Goal: Task Accomplishment & Management: Use online tool/utility

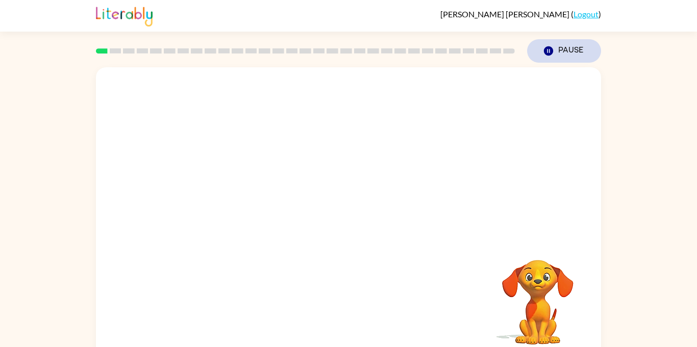
click at [555, 50] on button "Pause Pause" at bounding box center [564, 50] width 74 height 23
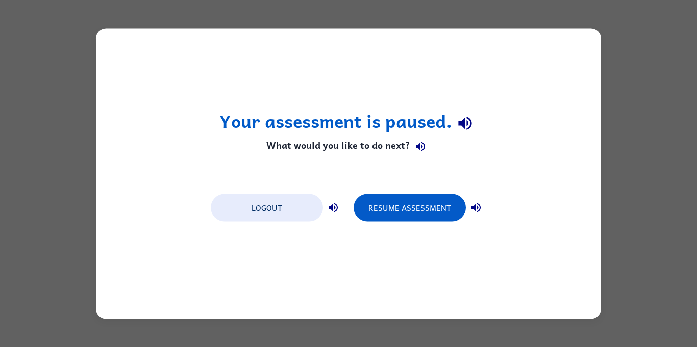
click at [673, 187] on div "Your assessment is paused. What would you like to do next? Logout Resume Assess…" at bounding box center [348, 173] width 697 height 347
click at [660, 180] on div "Your assessment is paused. What would you like to do next? Logout Resume Assess…" at bounding box center [348, 173] width 697 height 347
click at [658, 161] on div "Your assessment is paused. What would you like to do next? Logout Resume Assess…" at bounding box center [348, 173] width 697 height 347
click at [652, 149] on div "Your assessment is paused. What would you like to do next? Logout Resume Assess…" at bounding box center [348, 173] width 697 height 347
click at [648, 140] on div "Your assessment is paused. What would you like to do next? Logout Resume Assess…" at bounding box center [348, 173] width 697 height 347
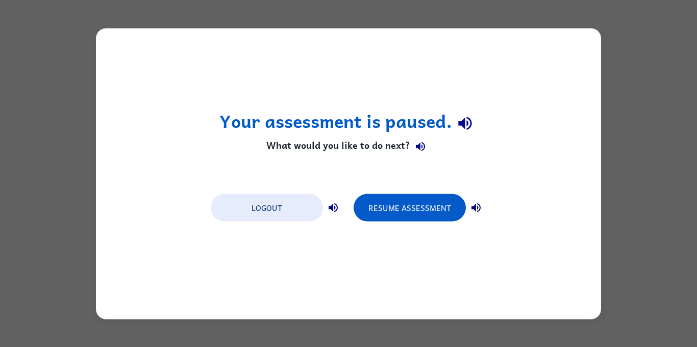
click at [675, 148] on div "Your assessment is paused. What would you like to do next? Logout Resume Assess…" at bounding box center [348, 173] width 697 height 347
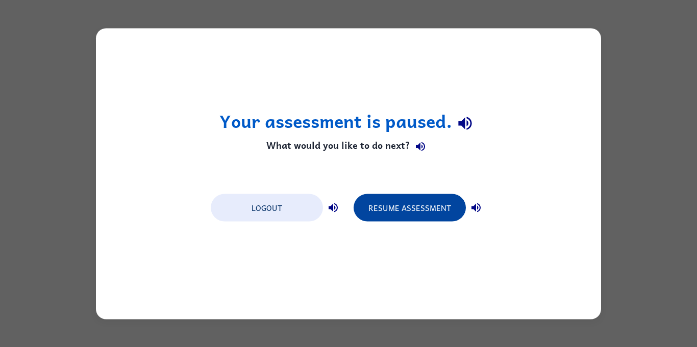
click at [413, 194] on button "Resume Assessment" at bounding box center [409, 208] width 112 height 28
click at [412, 216] on button "Resume Assessment" at bounding box center [409, 208] width 112 height 28
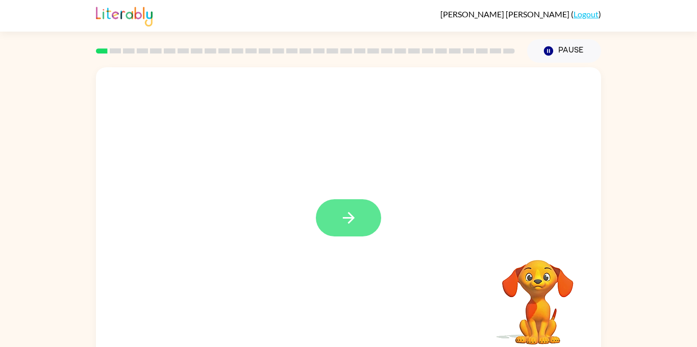
click at [346, 218] on icon "button" at bounding box center [348, 218] width 12 height 12
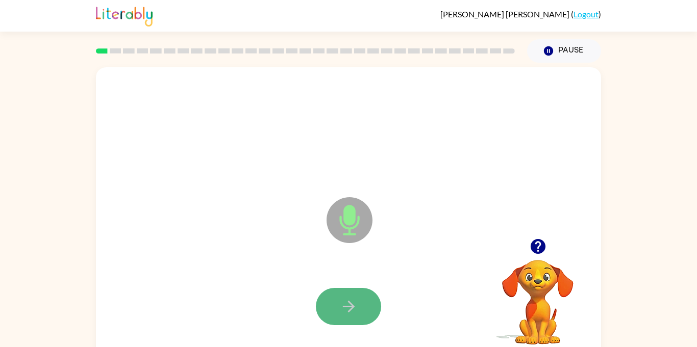
click at [359, 311] on button "button" at bounding box center [348, 306] width 65 height 37
click at [357, 310] on icon "button" at bounding box center [349, 307] width 18 height 18
click at [359, 292] on button "button" at bounding box center [348, 306] width 65 height 37
click at [352, 298] on icon "button" at bounding box center [349, 307] width 18 height 18
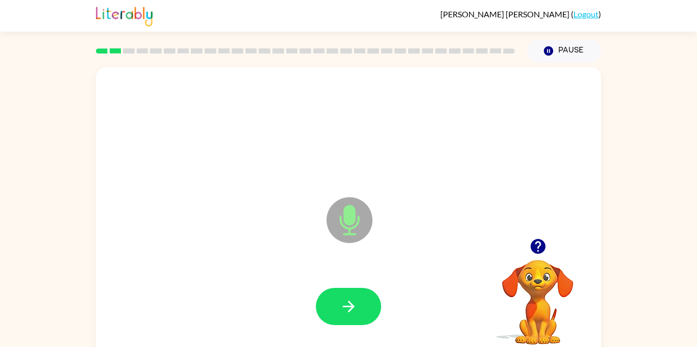
click at [352, 298] on icon "button" at bounding box center [349, 307] width 18 height 18
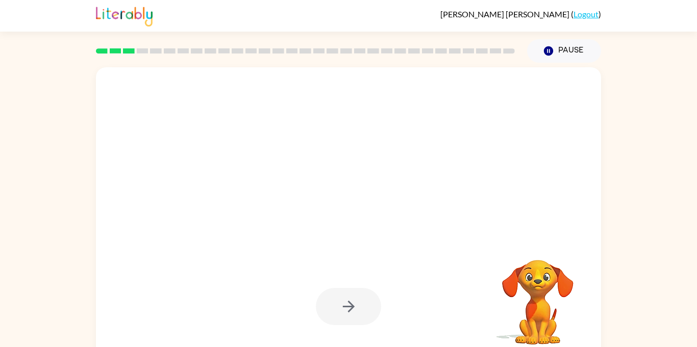
click at [352, 298] on div at bounding box center [348, 306] width 65 height 37
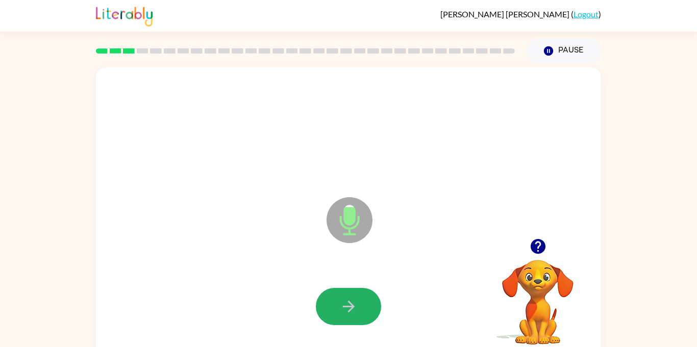
click at [352, 298] on icon "button" at bounding box center [349, 307] width 18 height 18
click at [350, 304] on icon "button" at bounding box center [348, 307] width 12 height 12
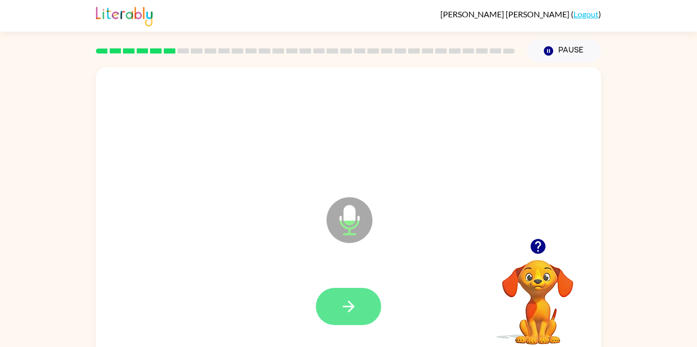
click at [350, 304] on icon "button" at bounding box center [348, 307] width 12 height 12
click at [347, 298] on icon "button" at bounding box center [349, 307] width 18 height 18
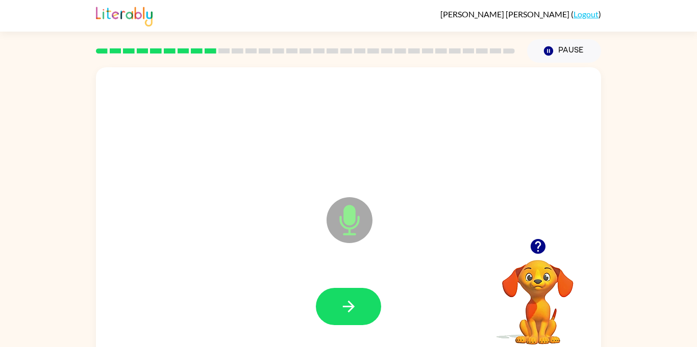
click at [347, 298] on icon "button" at bounding box center [349, 307] width 18 height 18
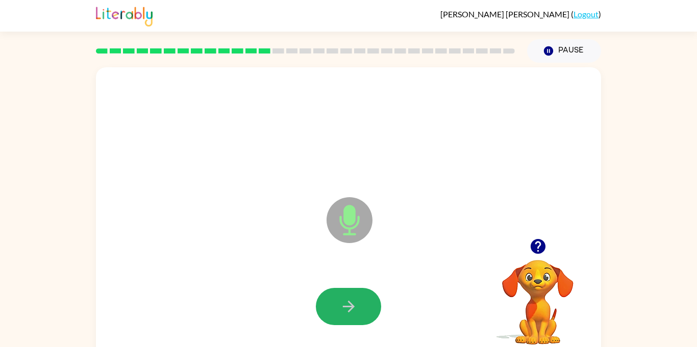
click at [347, 298] on icon "button" at bounding box center [349, 307] width 18 height 18
click at [354, 306] on icon "button" at bounding box center [348, 307] width 12 height 12
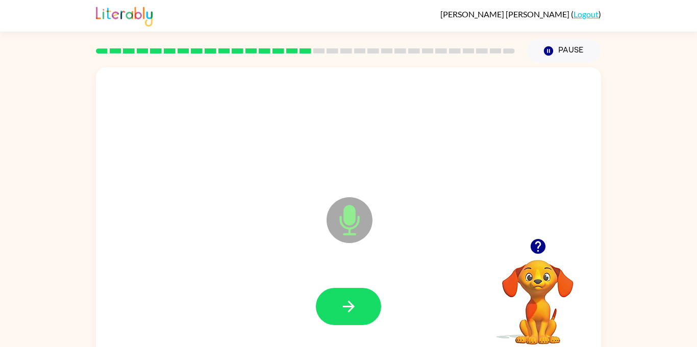
click at [354, 306] on icon "button" at bounding box center [348, 307] width 12 height 12
click at [353, 309] on icon "button" at bounding box center [349, 307] width 18 height 18
click at [355, 312] on icon "button" at bounding box center [349, 307] width 18 height 18
click at [363, 310] on button "button" at bounding box center [348, 306] width 65 height 37
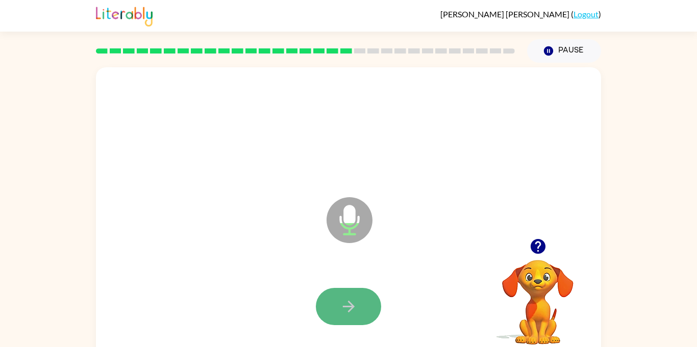
click at [336, 309] on button "button" at bounding box center [348, 306] width 65 height 37
click at [341, 316] on button "button" at bounding box center [348, 306] width 65 height 37
click at [345, 302] on icon "button" at bounding box center [349, 307] width 18 height 18
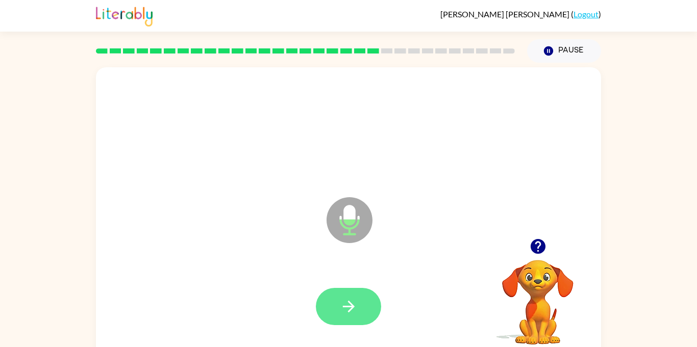
click at [345, 303] on icon "button" at bounding box center [349, 307] width 18 height 18
click at [347, 304] on icon "button" at bounding box center [349, 307] width 18 height 18
click at [348, 303] on icon "button" at bounding box center [349, 307] width 18 height 18
click at [348, 305] on icon "button" at bounding box center [349, 307] width 18 height 18
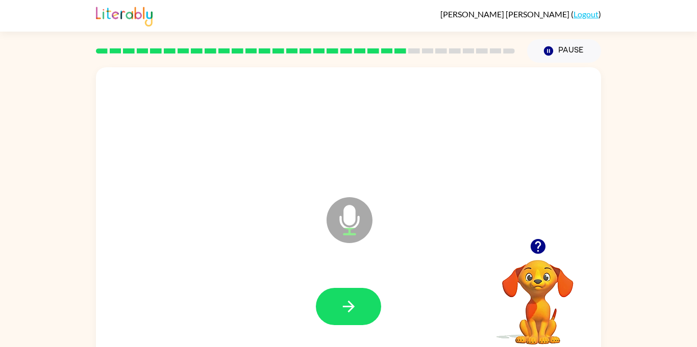
click at [348, 305] on icon "button" at bounding box center [349, 307] width 18 height 18
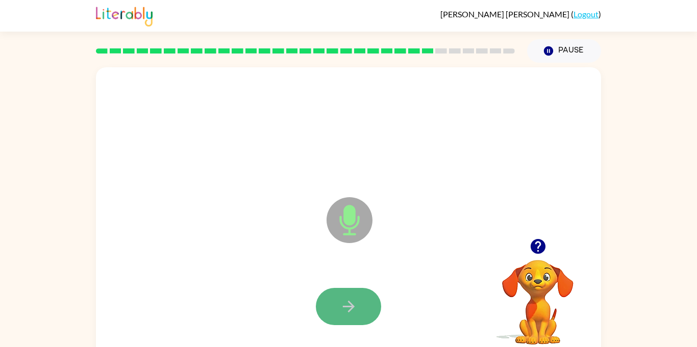
click at [347, 304] on icon "button" at bounding box center [349, 307] width 18 height 18
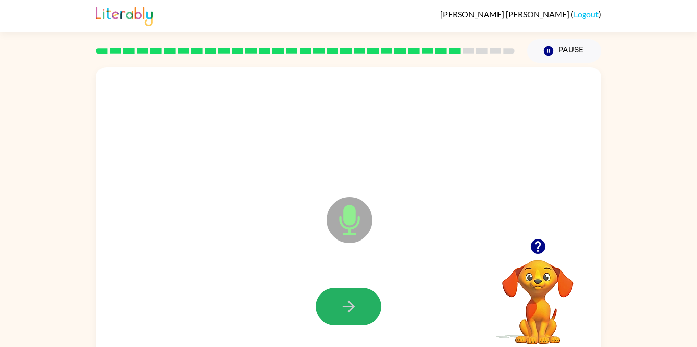
click at [347, 304] on icon "button" at bounding box center [349, 307] width 18 height 18
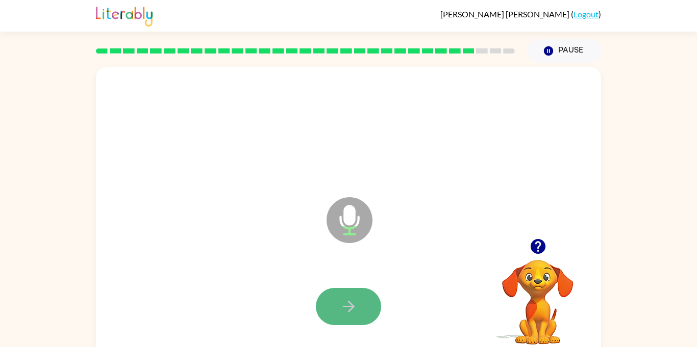
click at [349, 304] on icon "button" at bounding box center [349, 307] width 18 height 18
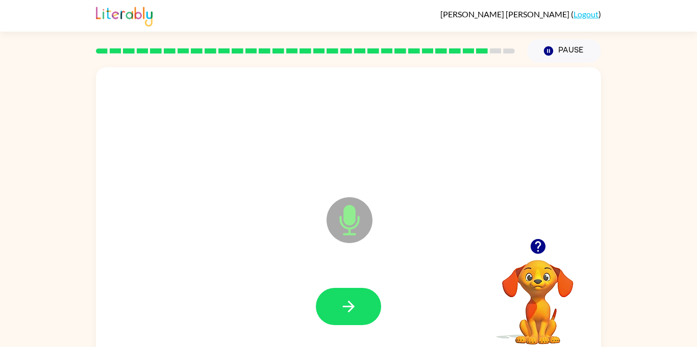
click at [349, 304] on icon "button" at bounding box center [349, 307] width 18 height 18
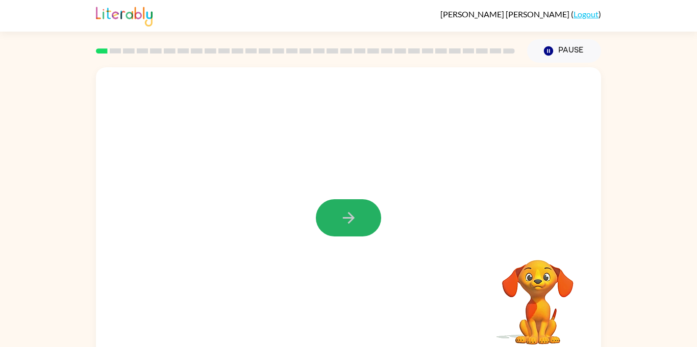
click at [349, 217] on icon "button" at bounding box center [349, 218] width 18 height 18
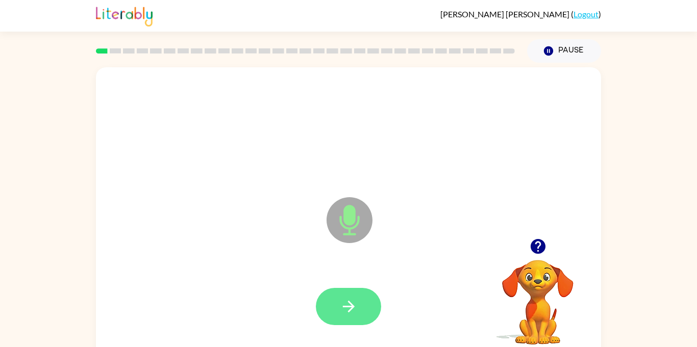
click at [351, 301] on icon "button" at bounding box center [349, 307] width 18 height 18
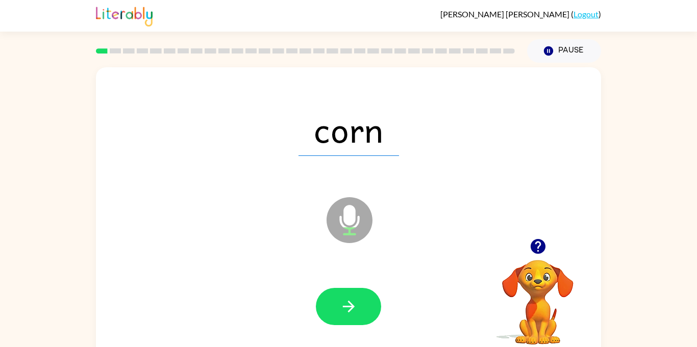
click at [351, 301] on icon "button" at bounding box center [349, 307] width 18 height 18
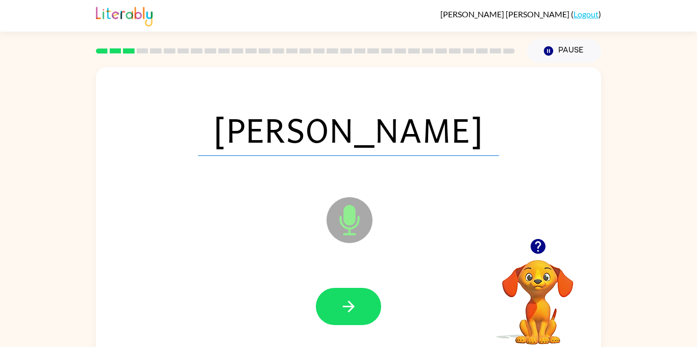
click at [351, 301] on icon "button" at bounding box center [349, 307] width 18 height 18
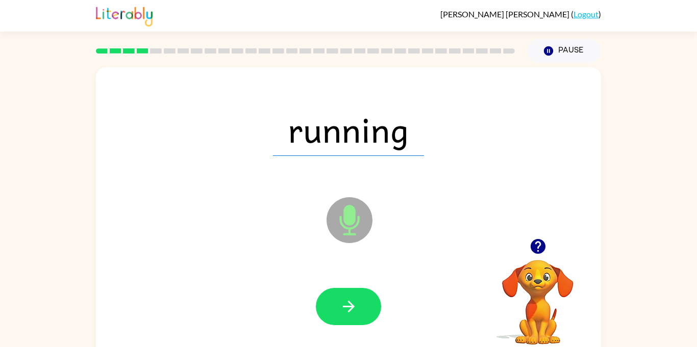
click at [351, 301] on icon "button" at bounding box center [349, 307] width 18 height 18
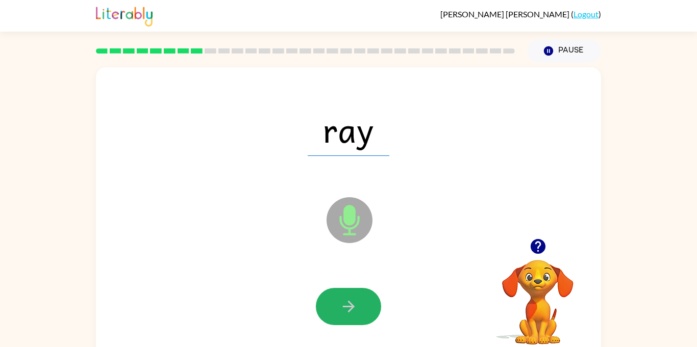
click at [351, 301] on icon "button" at bounding box center [349, 307] width 18 height 18
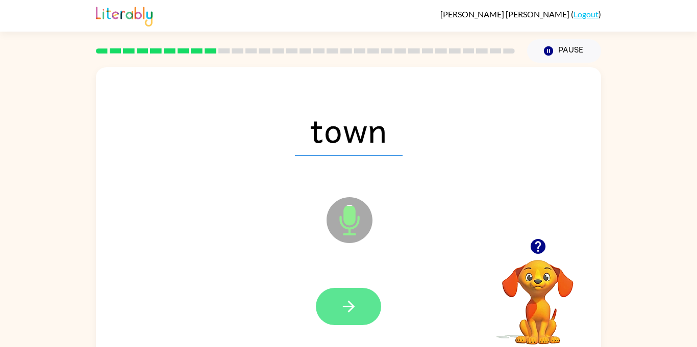
click at [345, 288] on button "button" at bounding box center [348, 306] width 65 height 37
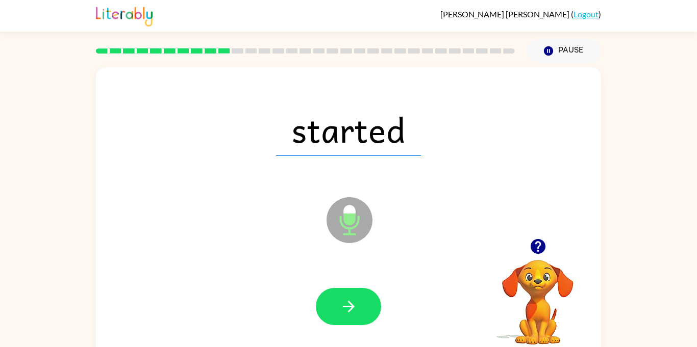
click at [345, 288] on button "button" at bounding box center [348, 306] width 65 height 37
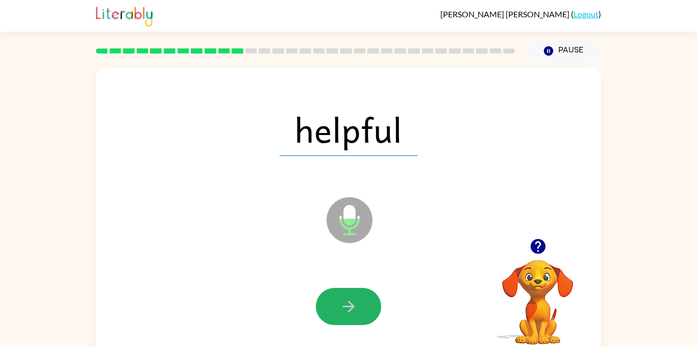
click at [345, 288] on button "button" at bounding box center [348, 306] width 65 height 37
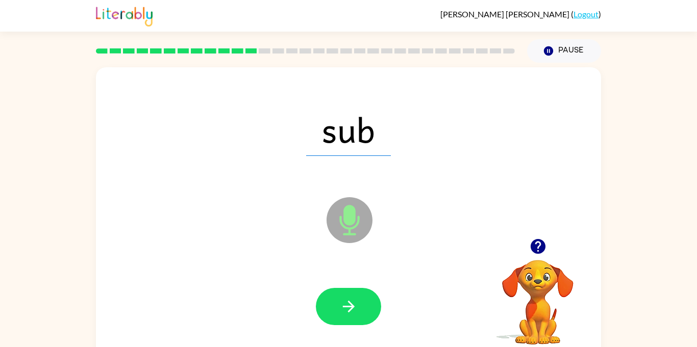
click at [345, 288] on button "button" at bounding box center [348, 306] width 65 height 37
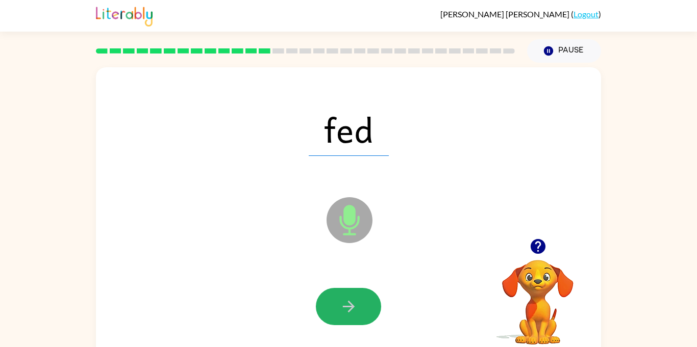
click at [345, 288] on button "button" at bounding box center [348, 306] width 65 height 37
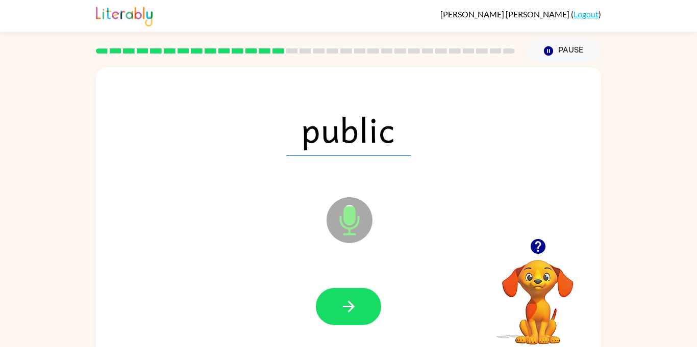
click at [345, 288] on button "button" at bounding box center [348, 306] width 65 height 37
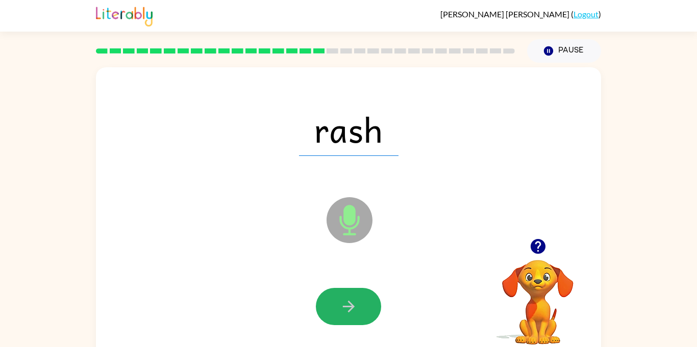
click at [345, 288] on button "button" at bounding box center [348, 306] width 65 height 37
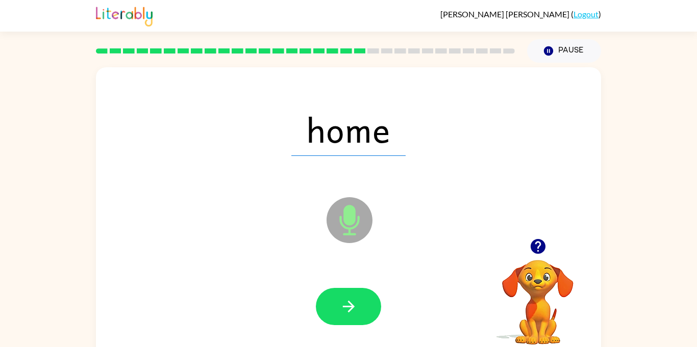
click at [345, 288] on button "button" at bounding box center [348, 306] width 65 height 37
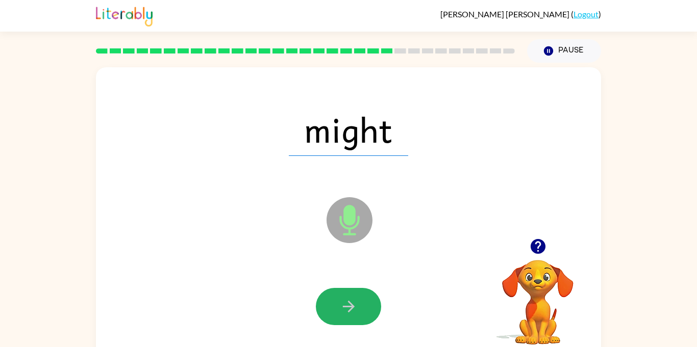
click at [345, 288] on button "button" at bounding box center [348, 306] width 65 height 37
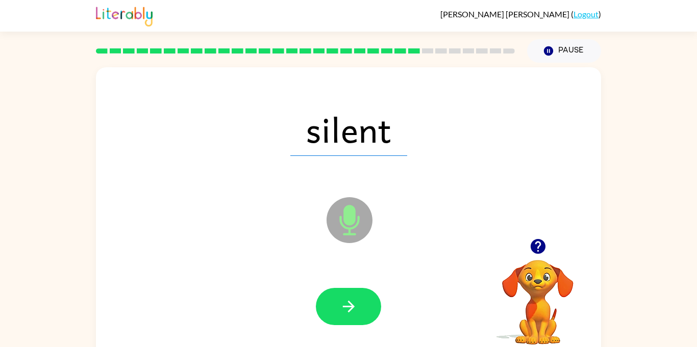
click at [345, 288] on button "button" at bounding box center [348, 306] width 65 height 37
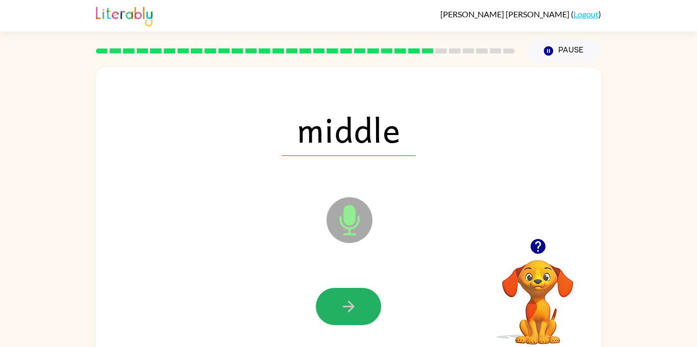
click at [345, 288] on button "button" at bounding box center [348, 306] width 65 height 37
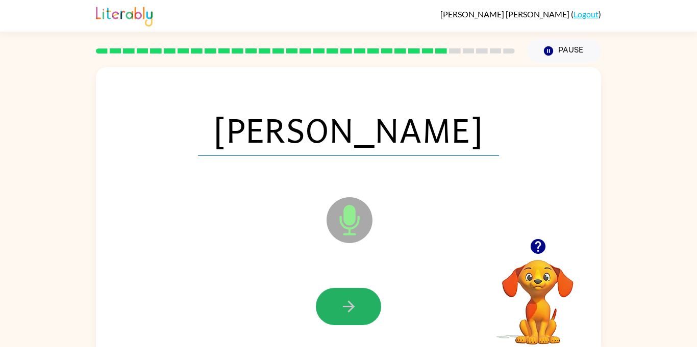
click at [345, 288] on button "button" at bounding box center [348, 306] width 65 height 37
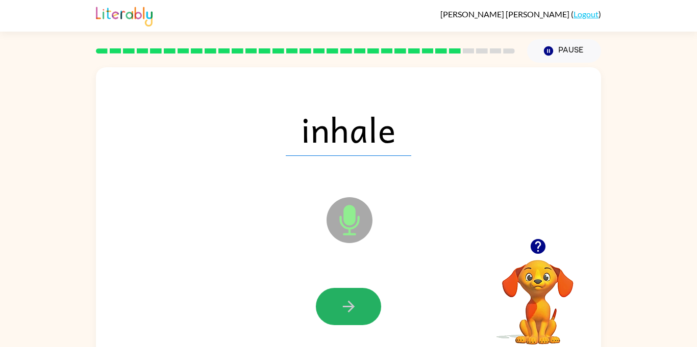
click at [345, 288] on button "button" at bounding box center [348, 306] width 65 height 37
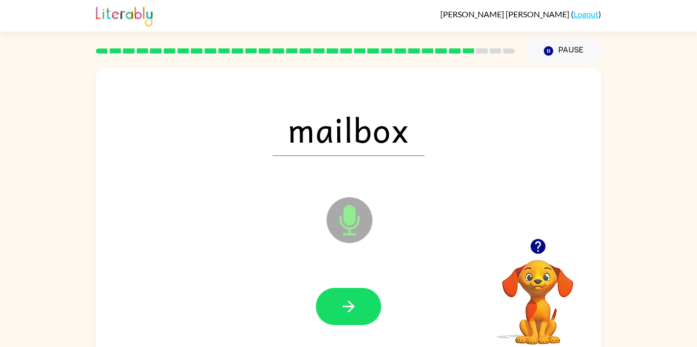
click at [345, 288] on button "button" at bounding box center [348, 306] width 65 height 37
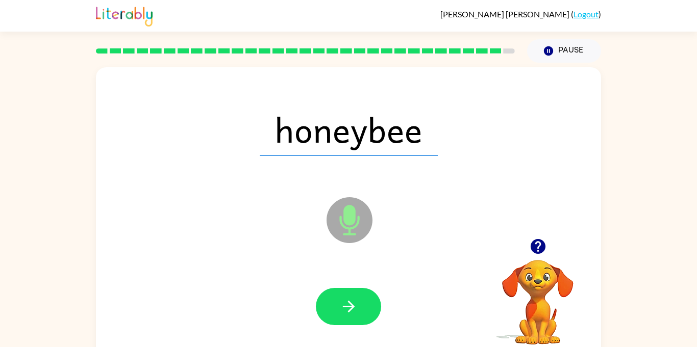
click at [345, 288] on button "button" at bounding box center [348, 306] width 65 height 37
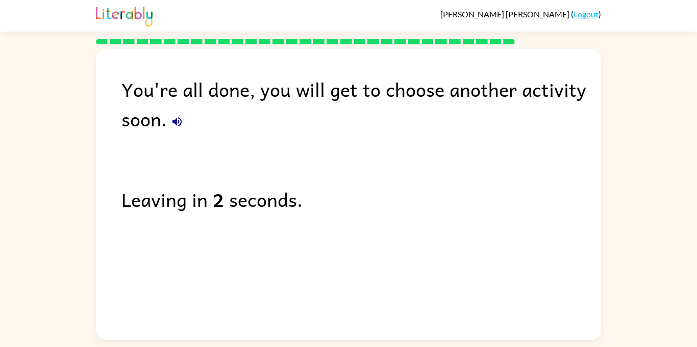
click at [167, 121] on button "button" at bounding box center [177, 122] width 20 height 20
